Goal: Task Accomplishment & Management: Manage account settings

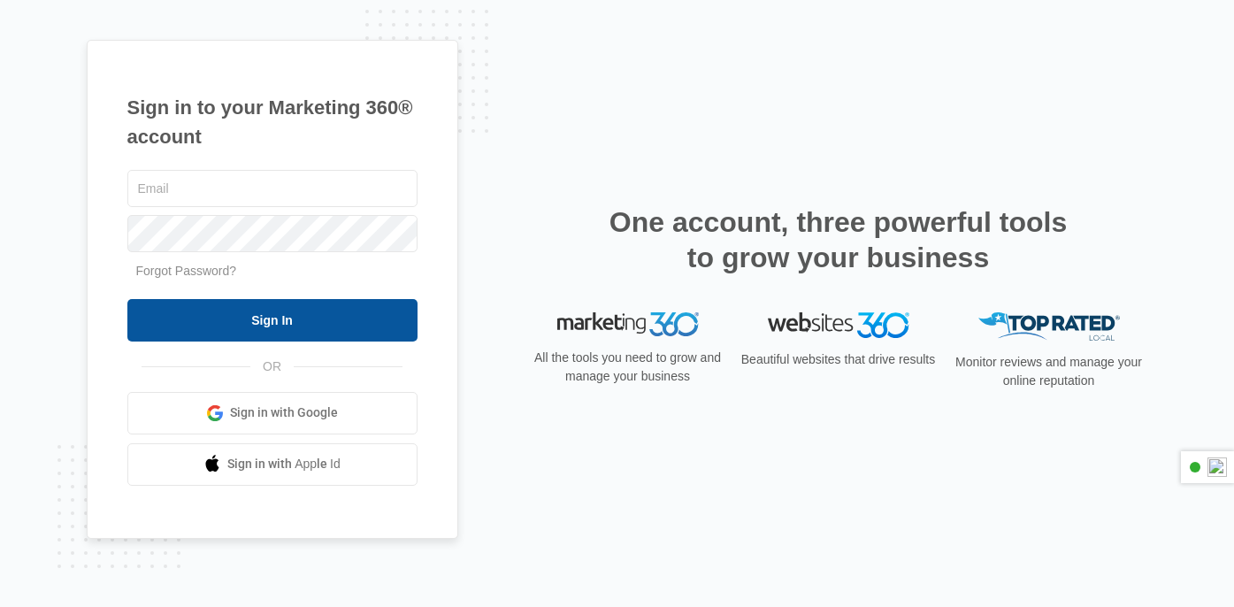
type input "[EMAIL_ADDRESS][DOMAIN_NAME]"
click at [275, 311] on input "Sign In" at bounding box center [272, 320] width 290 height 42
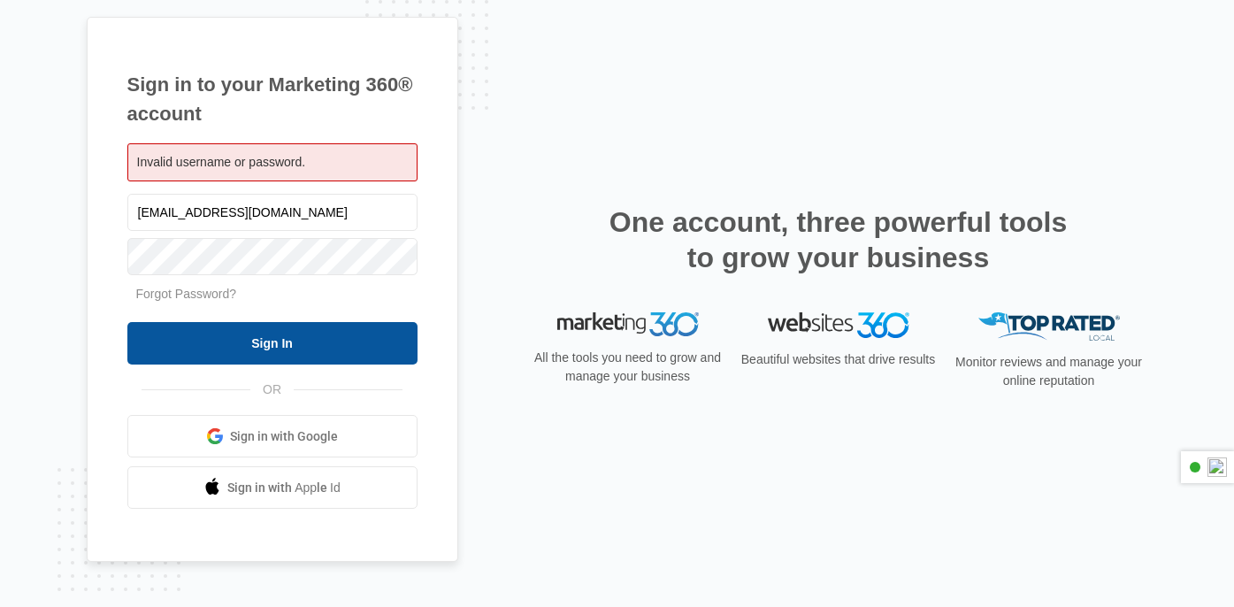
click at [284, 353] on input "Sign In" at bounding box center [272, 343] width 290 height 42
